Goal: Navigation & Orientation: Go to known website

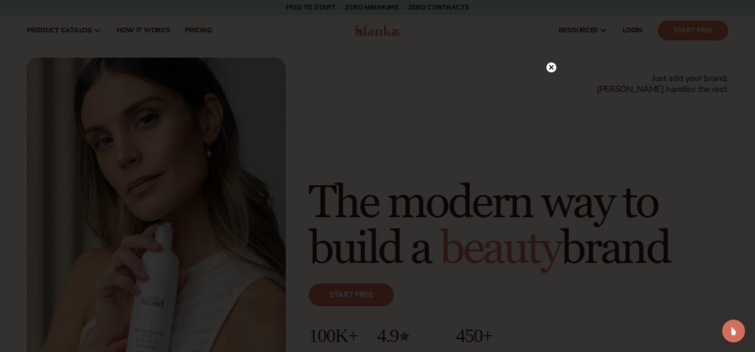
click at [554, 66] on circle at bounding box center [551, 67] width 10 height 10
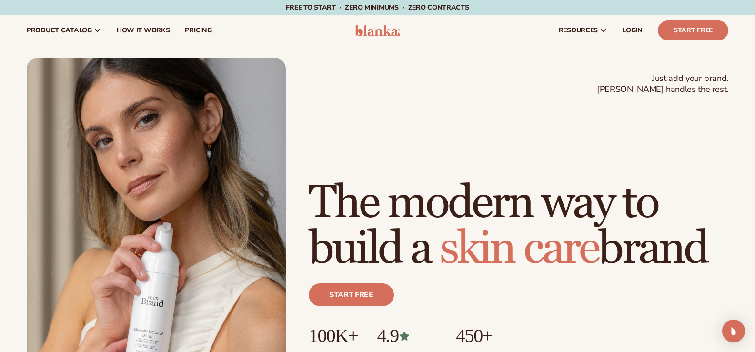
click at [382, 35] on img at bounding box center [377, 30] width 45 height 11
